Goal: Information Seeking & Learning: Learn about a topic

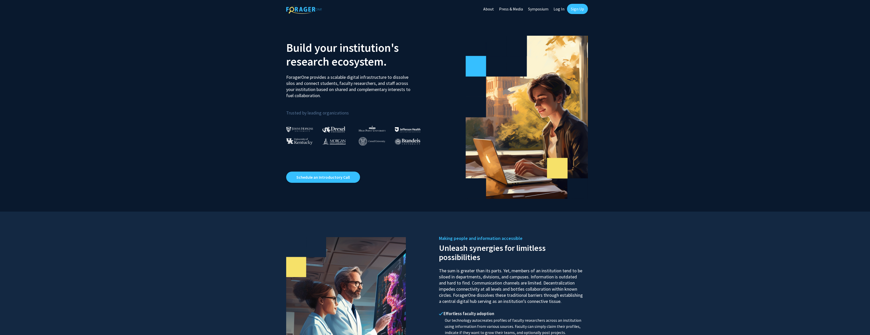
click at [491, 9] on link "About" at bounding box center [489, 9] width 16 height 18
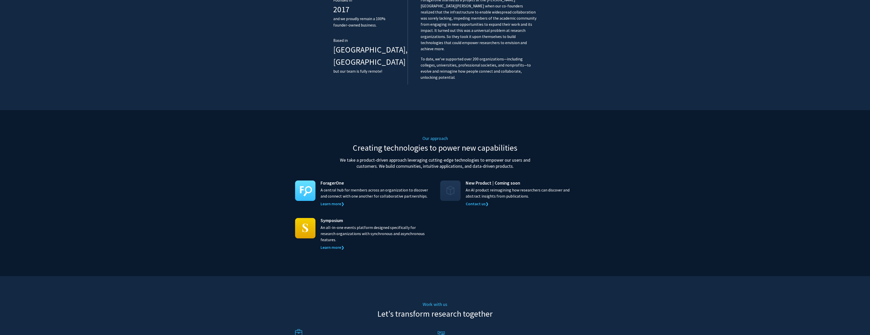
scroll to position [441, 0]
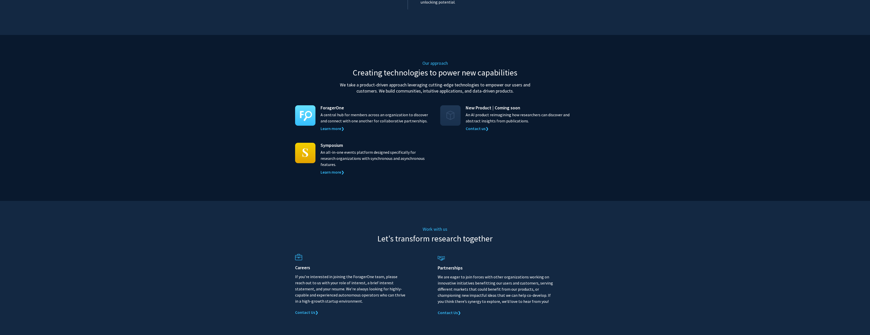
click at [343, 112] on p "A central hub for members across an organization to discover and connect with o…" at bounding box center [376, 118] width 110 height 12
click at [339, 126] on link "Learn more ❯" at bounding box center [333, 128] width 24 height 5
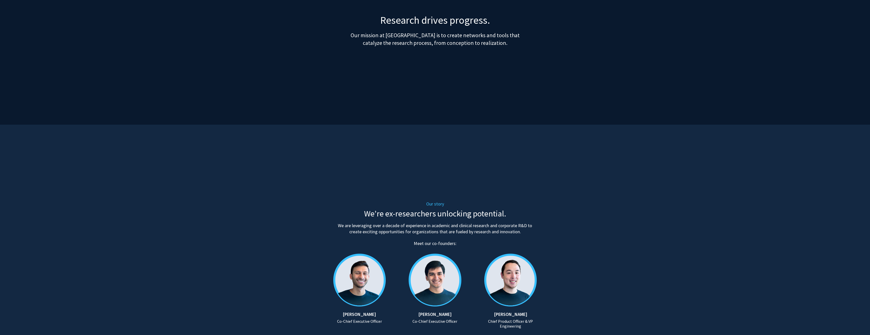
scroll to position [76, 0]
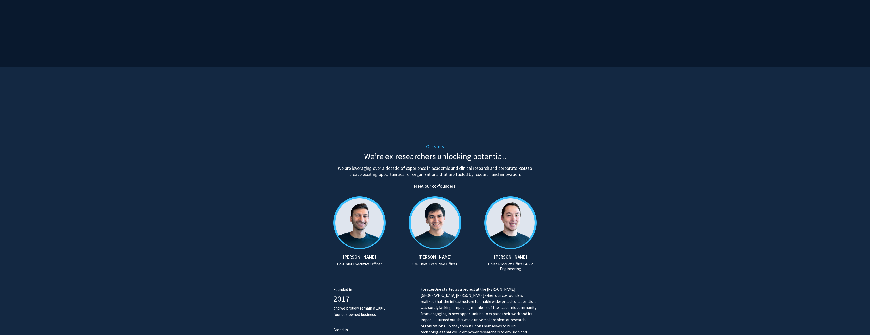
click at [745, 167] on section "Our story We’re ex-researchers unlocking potential. We are leveraging over a de…" at bounding box center [435, 233] width 870 height 332
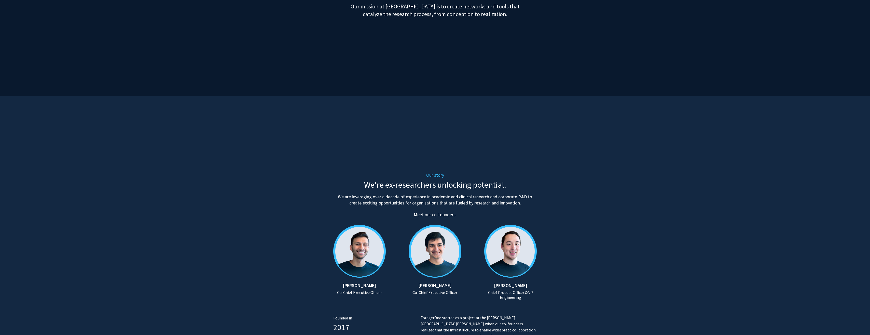
scroll to position [0, 0]
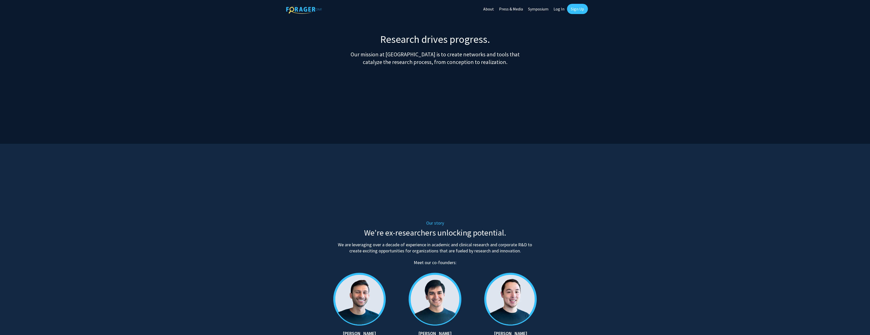
click at [714, 181] on section "Our story We’re ex-researchers unlocking potential. We are leveraging over a de…" at bounding box center [435, 310] width 870 height 332
drag, startPoint x: 520, startPoint y: 148, endPoint x: 641, endPoint y: 148, distance: 121.0
click at [722, 150] on section "Our story We’re ex-researchers unlocking potential. We are leveraging over a de…" at bounding box center [435, 310] width 870 height 332
click at [305, 9] on img at bounding box center [304, 9] width 36 height 9
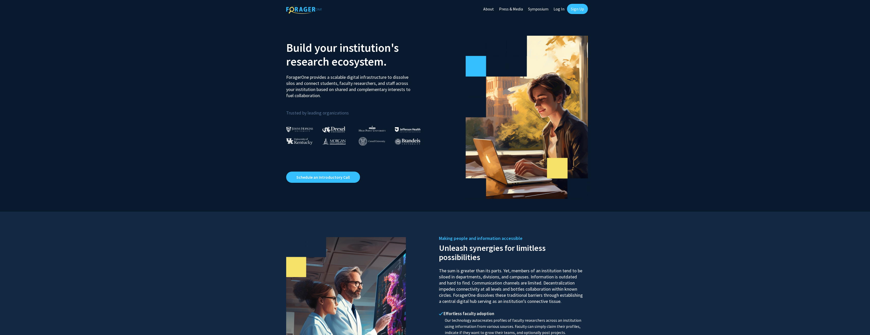
click at [415, 89] on div "Build your institution's research ecosystem. ForagerOne provides a scalable dig…" at bounding box center [358, 115] width 153 height 168
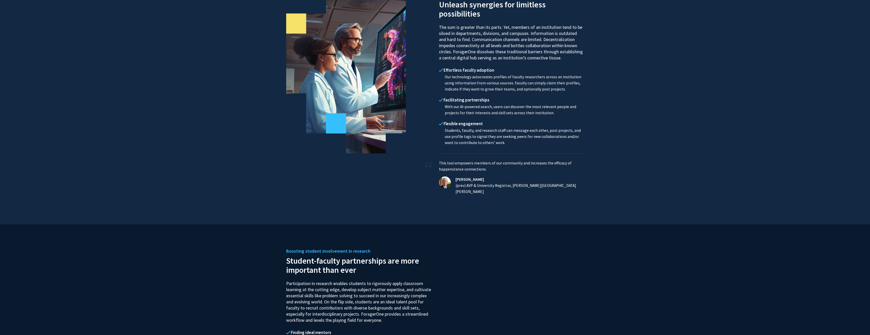
scroll to position [260, 0]
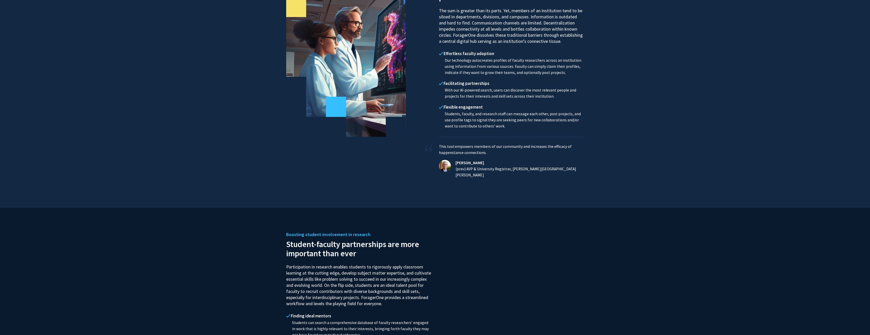
drag, startPoint x: 810, startPoint y: 97, endPoint x: 754, endPoint y: 87, distance: 57.2
click at [754, 87] on section "Making people and information accessible Unleash synergies for limitless possib…" at bounding box center [435, 80] width 870 height 256
drag, startPoint x: 754, startPoint y: 87, endPoint x: 756, endPoint y: 66, distance: 20.7
drag, startPoint x: 756, startPoint y: 66, endPoint x: 750, endPoint y: 61, distance: 7.8
click at [750, 61] on section "Making people and information accessible Unleash synergies for limitless possib…" at bounding box center [435, 80] width 870 height 256
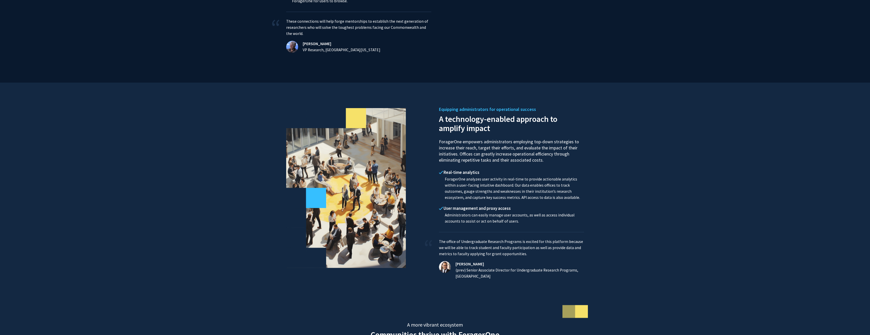
scroll to position [652, 0]
